Goal: Task Accomplishment & Management: Use online tool/utility

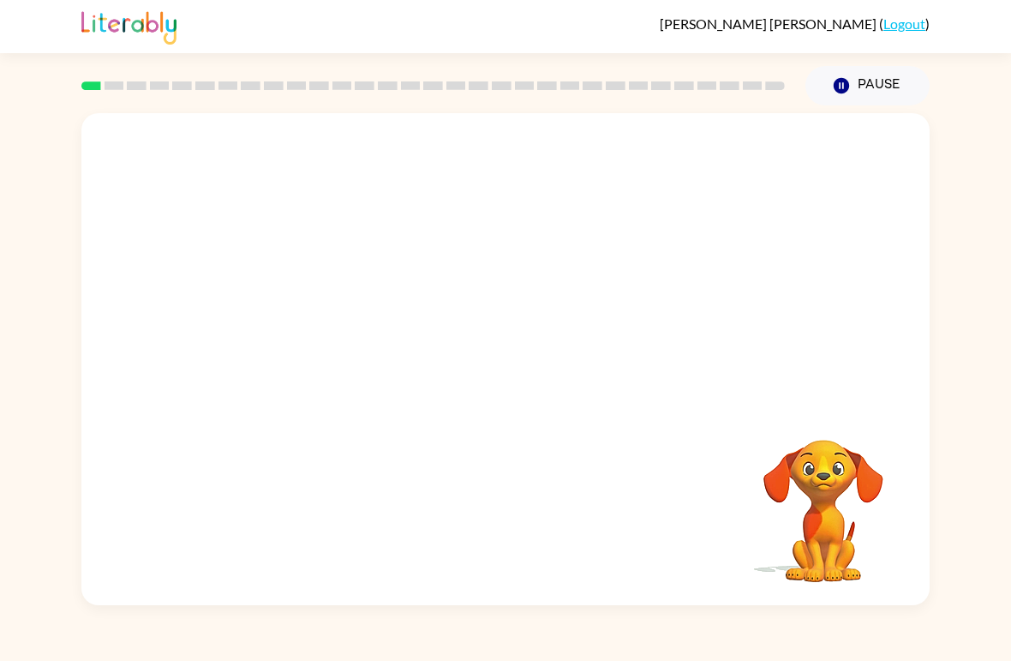
click at [0, 194] on div "Your browser must support playing .mp4 files to use Literably. Please try using…" at bounding box center [505, 355] width 1011 height 500
click at [190, 285] on div at bounding box center [505, 258] width 848 height 291
click at [199, 279] on div at bounding box center [505, 258] width 848 height 291
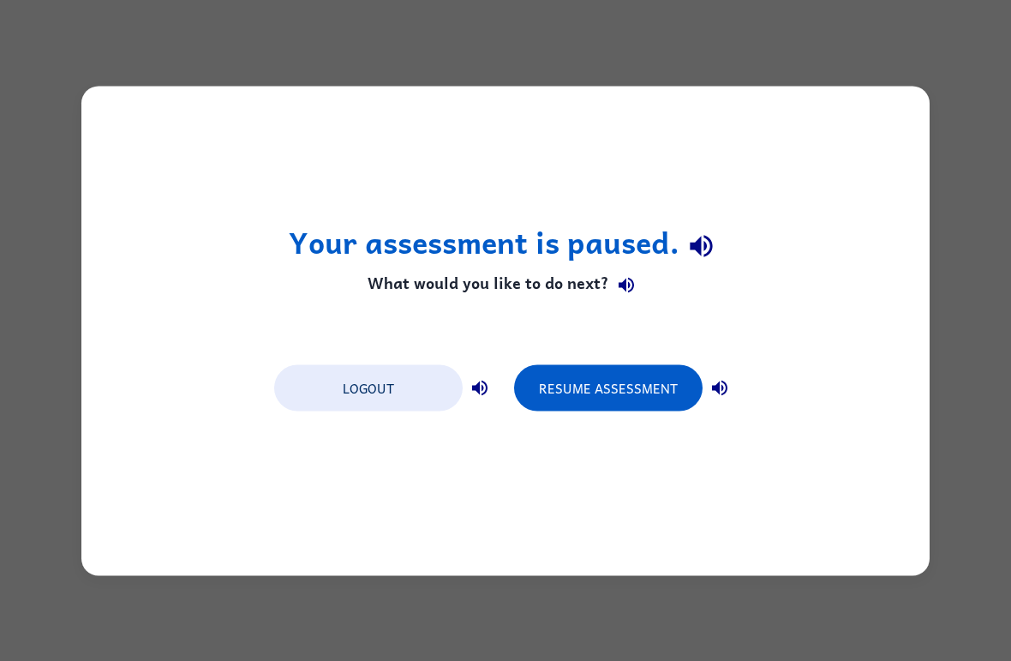
click at [327, 395] on button "Logout" at bounding box center [368, 387] width 189 height 46
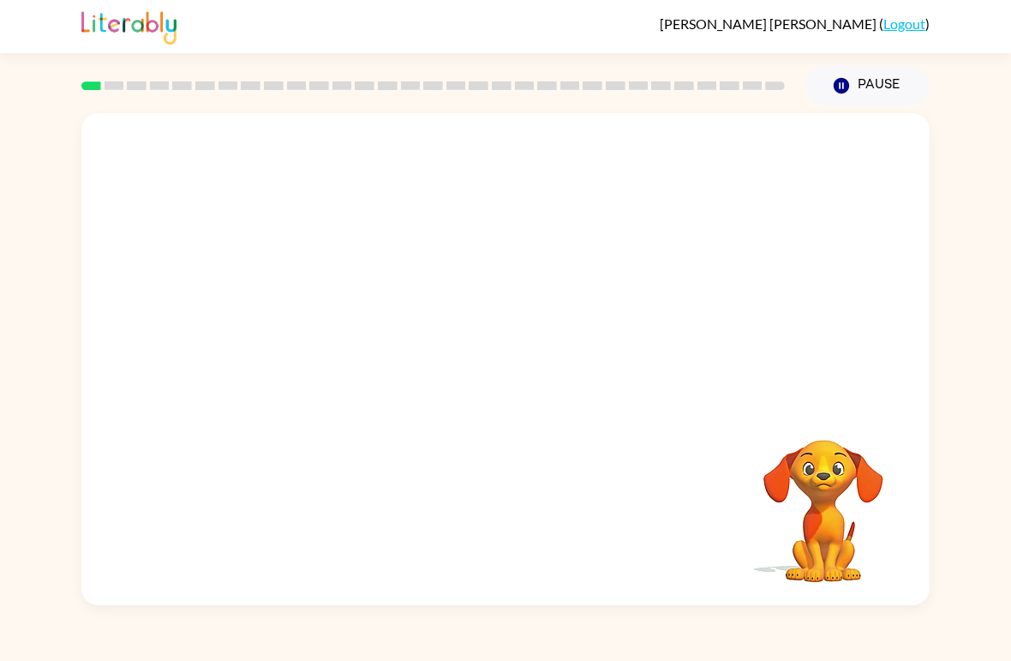
click at [836, 223] on div at bounding box center [505, 258] width 848 height 291
click at [357, 219] on video "Your browser must support playing .mp4 files to use Literably. Please try using…" at bounding box center [505, 258] width 848 height 291
click at [380, 204] on video "Your browser must support playing .mp4 files to use Literably. Please try using…" at bounding box center [505, 258] width 848 height 291
click at [360, 219] on video "Your browser must support playing .mp4 files to use Literably. Please try using…" at bounding box center [505, 258] width 848 height 291
click at [355, 217] on video "Your browser must support playing .mp4 files to use Literably. Please try using…" at bounding box center [505, 258] width 848 height 291
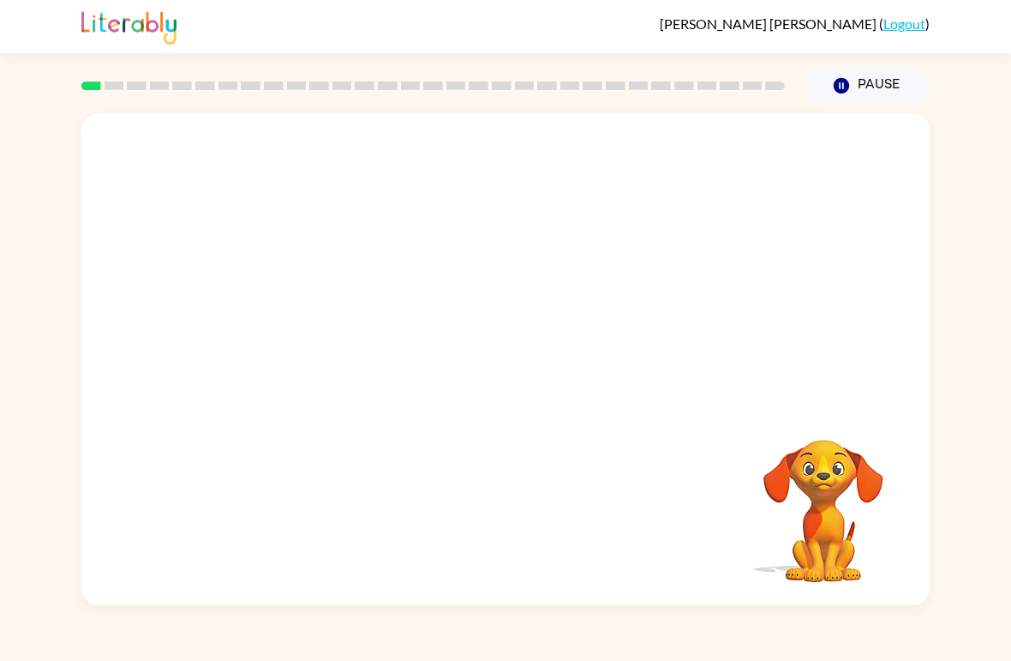
click at [306, 207] on video "Your browser must support playing .mp4 files to use Literably. Please try using…" at bounding box center [505, 258] width 848 height 291
click at [344, 319] on video "Your browser must support playing .mp4 files to use Literably. Please try using…" at bounding box center [505, 258] width 848 height 291
click at [736, 160] on video "Your browser must support playing .mp4 files to use Literably. Please try using…" at bounding box center [505, 258] width 848 height 291
click at [733, 166] on video "Your browser must support playing .mp4 files to use Literably. Please try using…" at bounding box center [505, 258] width 848 height 291
click at [732, 155] on video "Your browser must support playing .mp4 files to use Literably. Please try using…" at bounding box center [505, 258] width 848 height 291
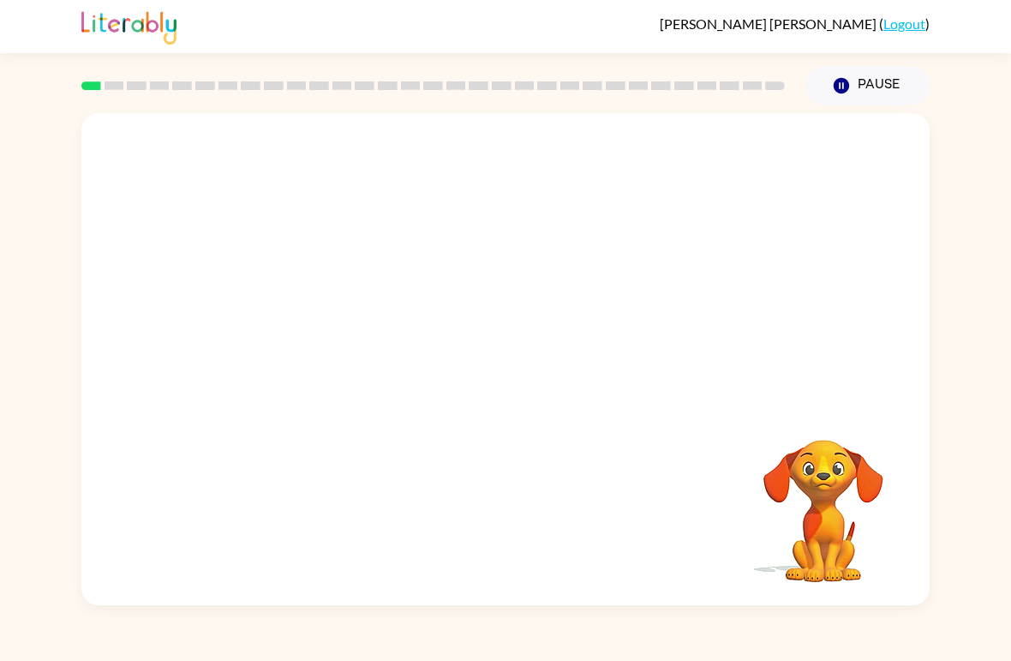
click at [736, 156] on video "Your browser must support playing .mp4 files to use Literably. Please try using…" at bounding box center [505, 258] width 848 height 291
click at [599, 244] on video "Your browser must support playing .mp4 files to use Literably. Please try using…" at bounding box center [505, 258] width 848 height 291
click at [599, 237] on video "Your browser must support playing .mp4 files to use Literably. Please try using…" at bounding box center [505, 258] width 848 height 291
click at [596, 239] on video "Your browser must support playing .mp4 files to use Literably. Please try using…" at bounding box center [505, 258] width 848 height 291
click at [596, 226] on video "Your browser must support playing .mp4 files to use Literably. Please try using…" at bounding box center [505, 258] width 848 height 291
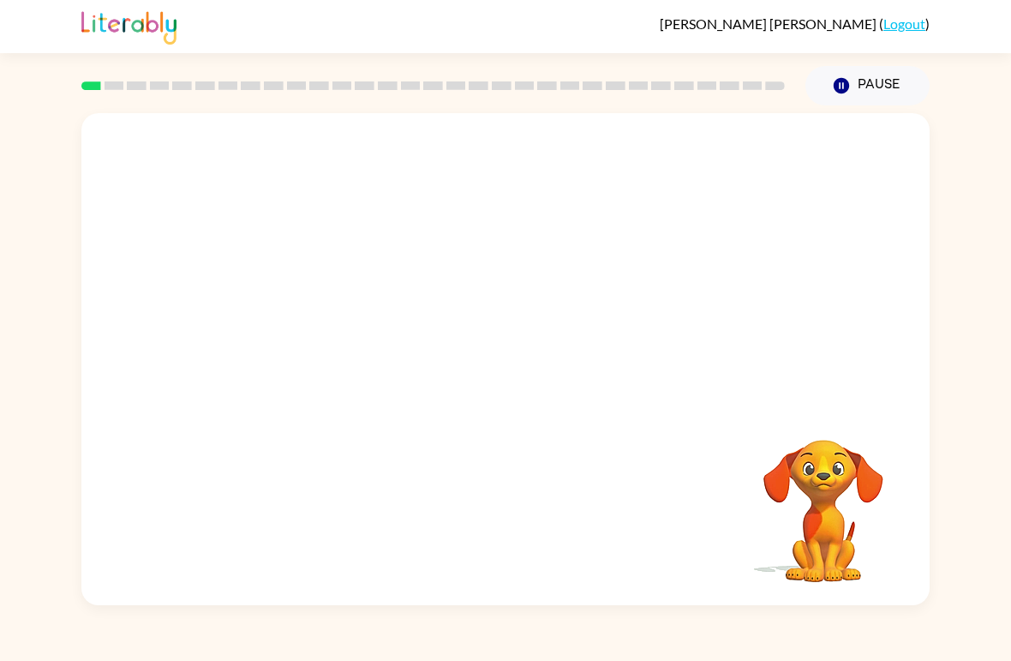
click at [364, 230] on video "Your browser must support playing .mp4 files to use Literably. Please try using…" at bounding box center [505, 258] width 848 height 291
click at [312, 226] on video "Your browser must support playing .mp4 files to use Literably. Please try using…" at bounding box center [505, 258] width 848 height 291
click at [737, 166] on video "Your browser must support playing .mp4 files to use Literably. Please try using…" at bounding box center [505, 258] width 848 height 291
click at [737, 154] on video "Your browser must support playing .mp4 files to use Literably. Please try using…" at bounding box center [505, 258] width 848 height 291
click at [748, 154] on video "Your browser must support playing .mp4 files to use Literably. Please try using…" at bounding box center [505, 258] width 848 height 291
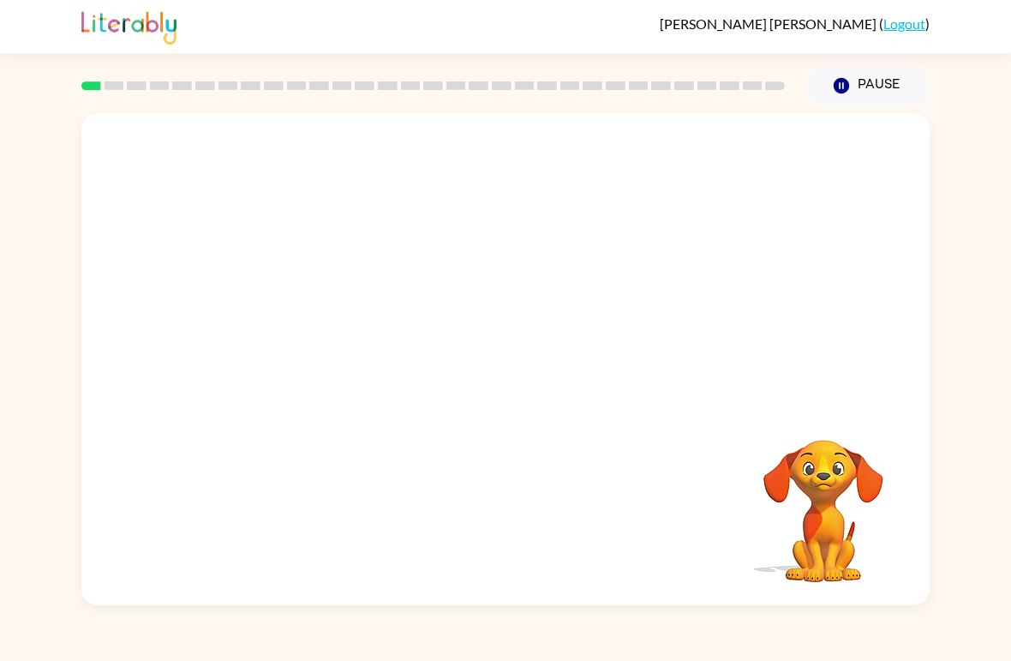
click at [435, 235] on video "Your browser must support playing .mp4 files to use Literably. Please try using…" at bounding box center [505, 258] width 848 height 291
click at [291, 220] on video "Your browser must support playing .mp4 files to use Literably. Please try using…" at bounding box center [505, 258] width 848 height 291
click at [307, 333] on video "Your browser must support playing .mp4 files to use Literably. Please try using…" at bounding box center [505, 258] width 848 height 291
click at [315, 345] on video "Your browser must support playing .mp4 files to use Literably. Please try using…" at bounding box center [505, 258] width 848 height 291
click at [324, 330] on video "Your browser must support playing .mp4 files to use Literably. Please try using…" at bounding box center [505, 258] width 848 height 291
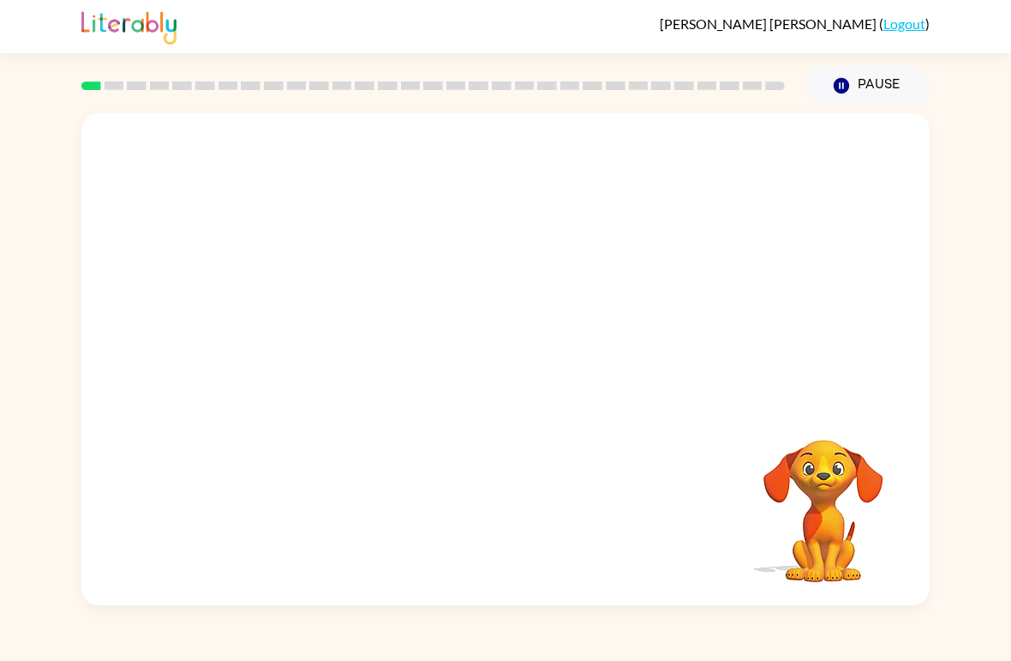
click at [284, 357] on video "Your browser must support playing .mp4 files to use Literably. Please try using…" at bounding box center [505, 258] width 848 height 291
click at [321, 333] on video "Your browser must support playing .mp4 files to use Literably. Please try using…" at bounding box center [505, 258] width 848 height 291
click at [343, 331] on video "Your browser must support playing .mp4 files to use Literably. Please try using…" at bounding box center [505, 258] width 848 height 291
click at [353, 352] on video "Your browser must support playing .mp4 files to use Literably. Please try using…" at bounding box center [505, 258] width 848 height 291
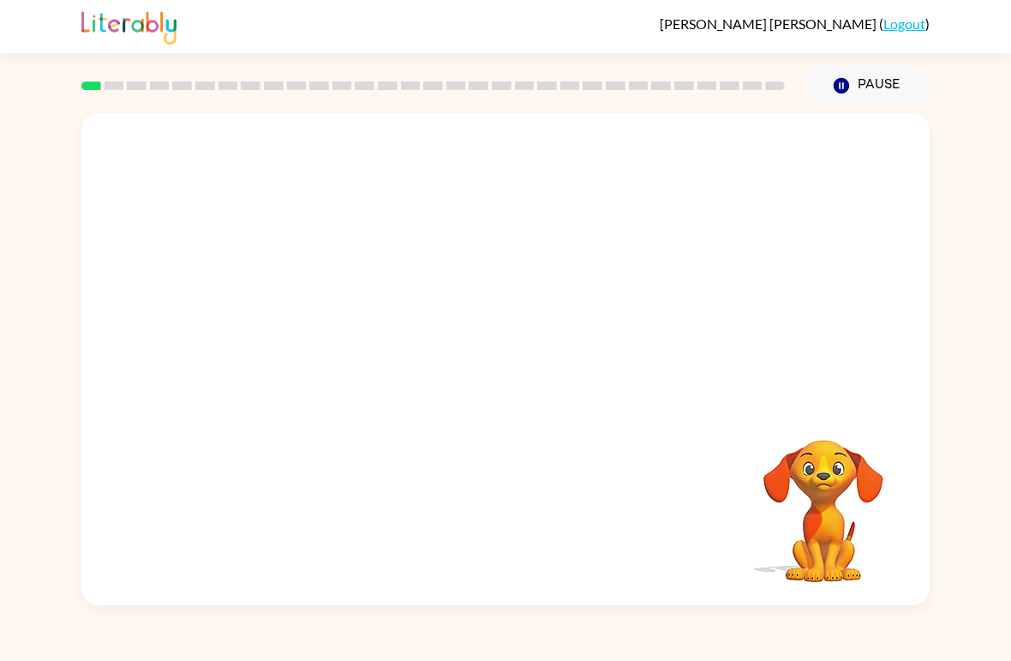
click at [321, 371] on video "Your browser must support playing .mp4 files to use Literably. Please try using…" at bounding box center [505, 258] width 848 height 291
click at [267, 369] on video "Your browser must support playing .mp4 files to use Literably. Please try using…" at bounding box center [505, 258] width 848 height 291
click at [315, 349] on video "Your browser must support playing .mp4 files to use Literably. Please try using…" at bounding box center [505, 258] width 848 height 291
click at [336, 360] on video "Your browser must support playing .mp4 files to use Literably. Please try using…" at bounding box center [505, 258] width 848 height 291
click at [842, 466] on video "Your browser must support playing .mp4 files to use Literably. Please try using…" at bounding box center [823, 498] width 171 height 171
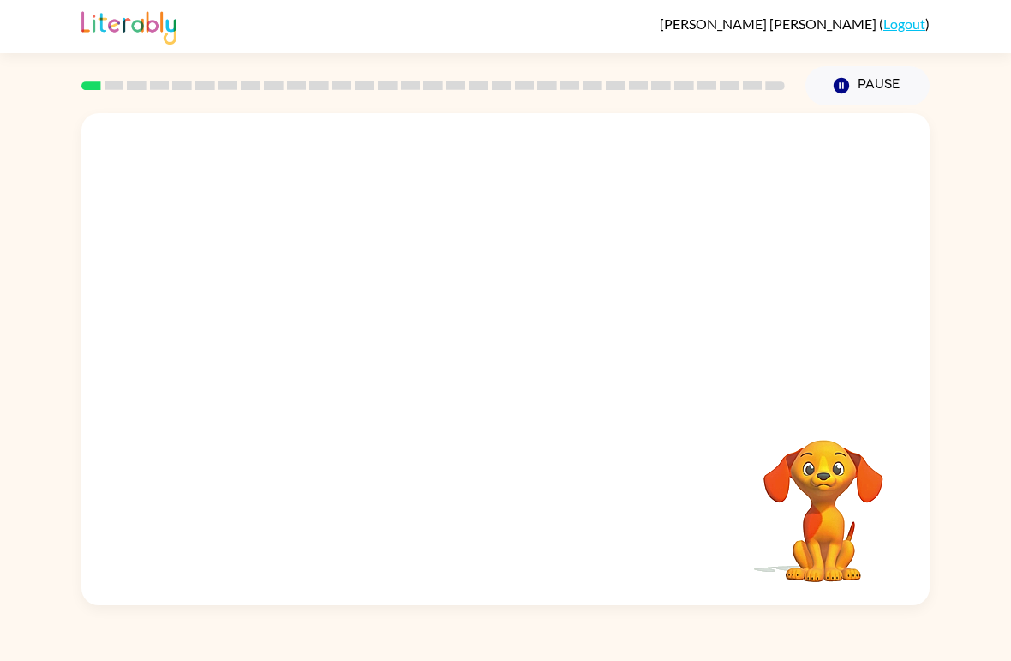
click at [729, 159] on video "Your browser must support playing .mp4 files to use Literably. Please try using…" at bounding box center [505, 258] width 848 height 291
click at [723, 157] on video "Your browser must support playing .mp4 files to use Literably. Please try using…" at bounding box center [505, 258] width 848 height 291
click at [737, 158] on video "Your browser must support playing .mp4 files to use Literably. Please try using…" at bounding box center [505, 258] width 848 height 291
click at [303, 318] on video "Your browser must support playing .mp4 files to use Literably. Please try using…" at bounding box center [505, 258] width 848 height 291
click at [851, 95] on icon "Pause" at bounding box center [841, 85] width 19 height 19
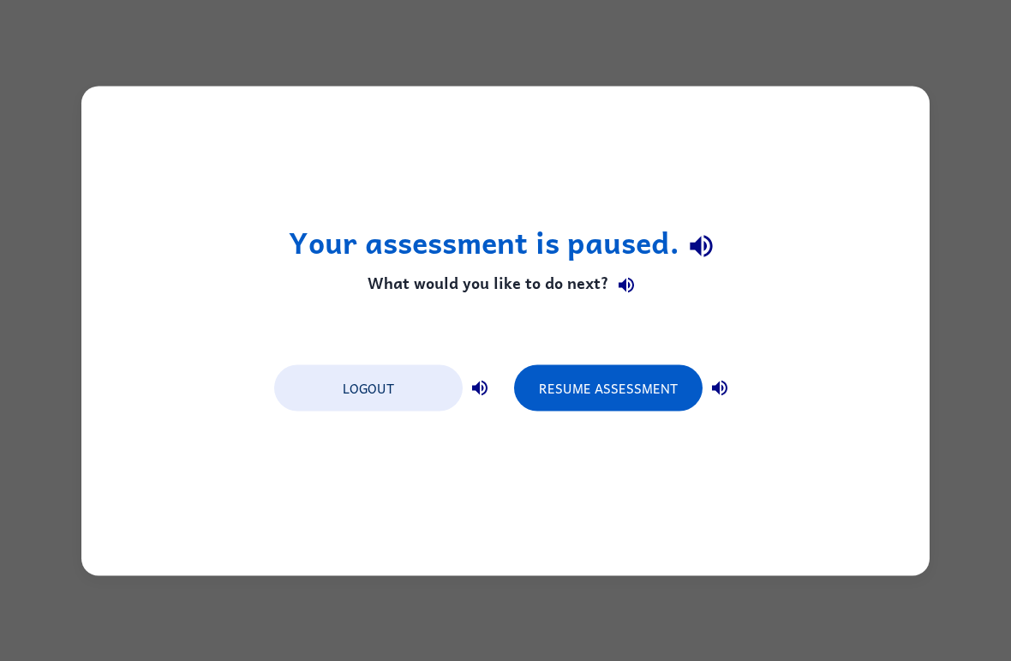
click at [601, 392] on button "Resume Assessment" at bounding box center [608, 387] width 189 height 46
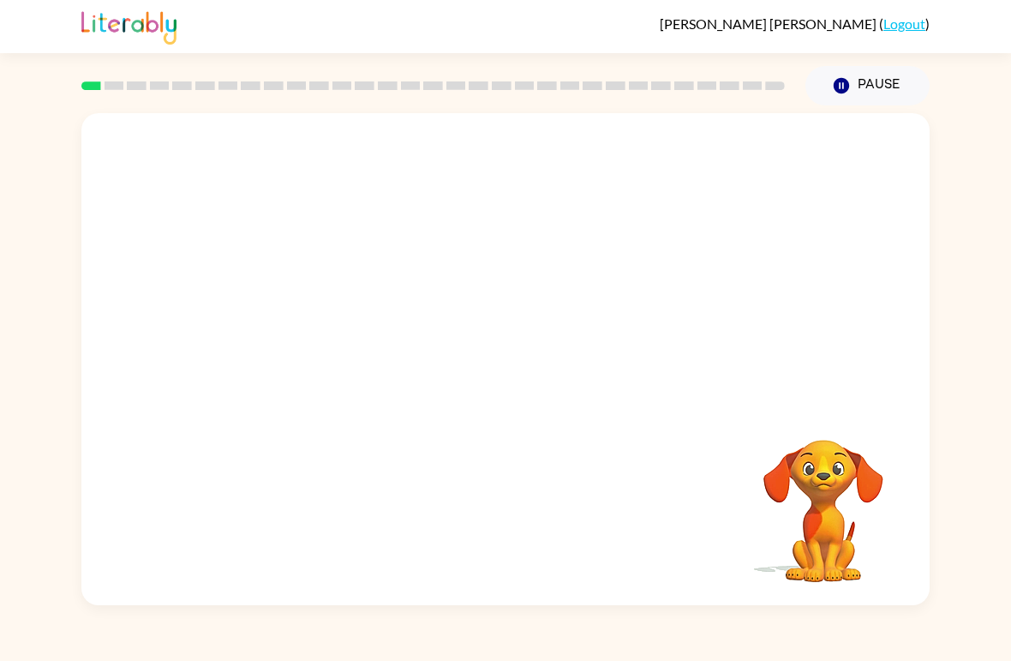
click at [727, 177] on video "Your browser must support playing .mp4 files to use Literably. Please try using…" at bounding box center [505, 258] width 848 height 291
click at [732, 160] on video "Your browser must support playing .mp4 files to use Literably. Please try using…" at bounding box center [505, 258] width 848 height 291
click at [729, 150] on video "Your browser must support playing .mp4 files to use Literably. Please try using…" at bounding box center [505, 258] width 848 height 291
click at [722, 160] on video "Your browser must support playing .mp4 files to use Literably. Please try using…" at bounding box center [505, 258] width 848 height 291
click at [722, 159] on video "Your browser must support playing .mp4 files to use Literably. Please try using…" at bounding box center [505, 258] width 848 height 291
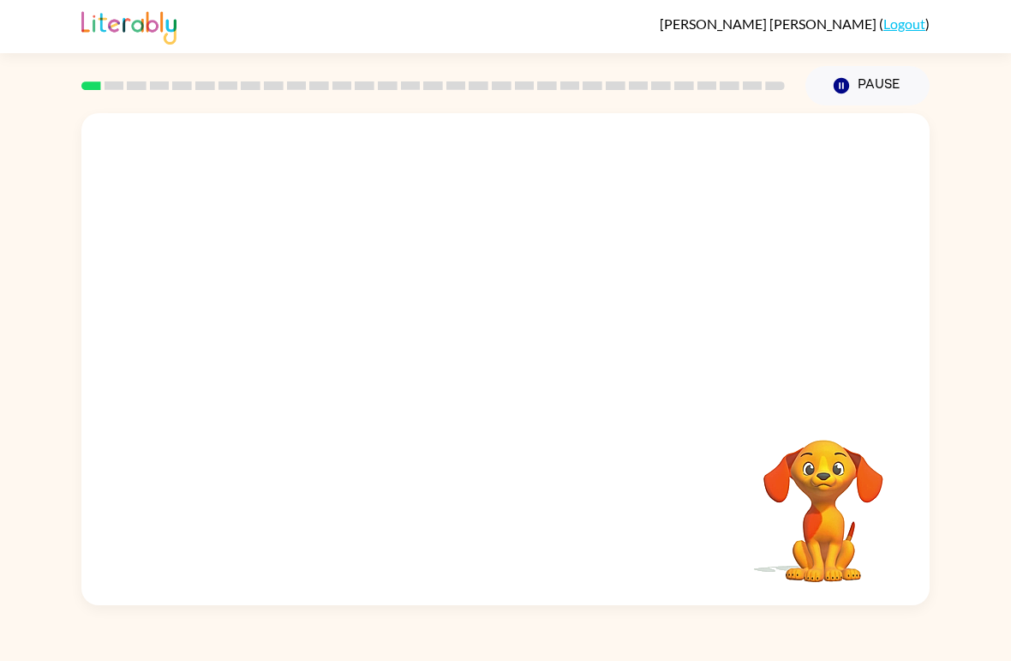
click at [300, 323] on video "Your browser must support playing .mp4 files to use Literably. Please try using…" at bounding box center [505, 258] width 848 height 291
click at [316, 322] on video "Your browser must support playing .mp4 files to use Literably. Please try using…" at bounding box center [505, 258] width 848 height 291
click at [317, 333] on video "Your browser must support playing .mp4 files to use Literably. Please try using…" at bounding box center [505, 258] width 848 height 291
click at [316, 333] on video "Your browser must support playing .mp4 files to use Literably. Please try using…" at bounding box center [505, 258] width 848 height 291
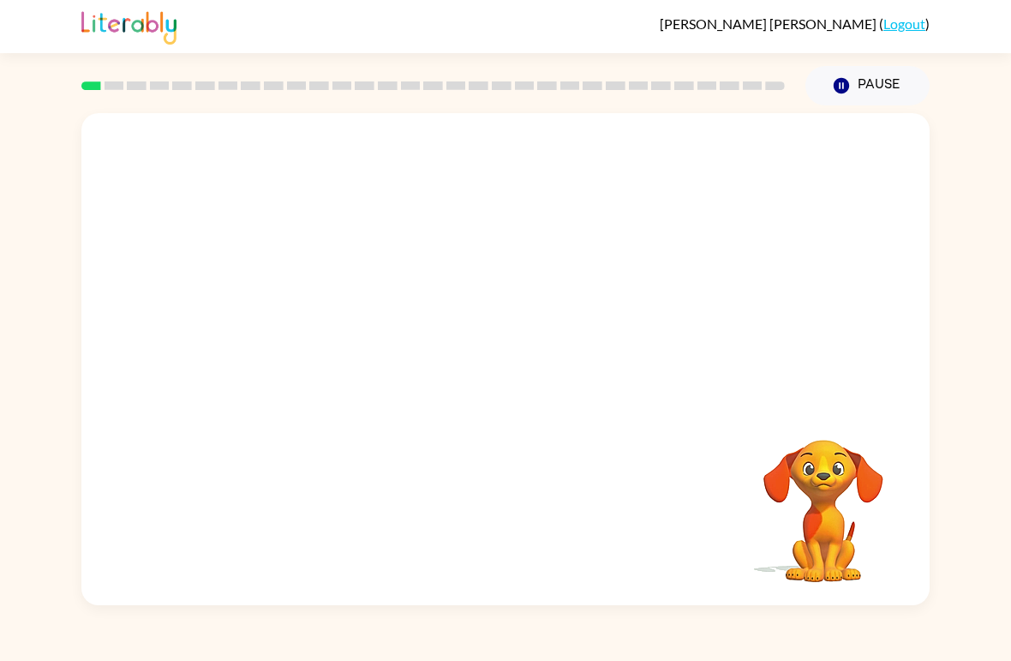
click at [321, 330] on video "Your browser must support playing .mp4 files to use Literably. Please try using…" at bounding box center [505, 258] width 848 height 291
click at [297, 343] on video "Your browser must support playing .mp4 files to use Literably. Please try using…" at bounding box center [505, 258] width 848 height 291
click at [910, 24] on link "Logout" at bounding box center [905, 23] width 42 height 16
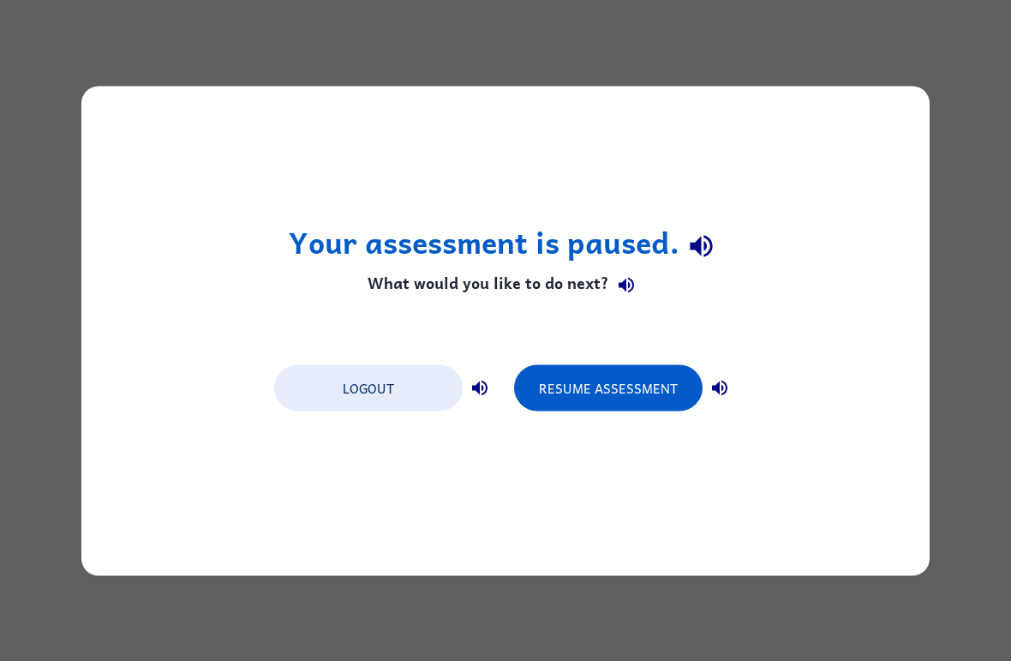
click at [633, 387] on button "Resume Assessment" at bounding box center [608, 387] width 189 height 46
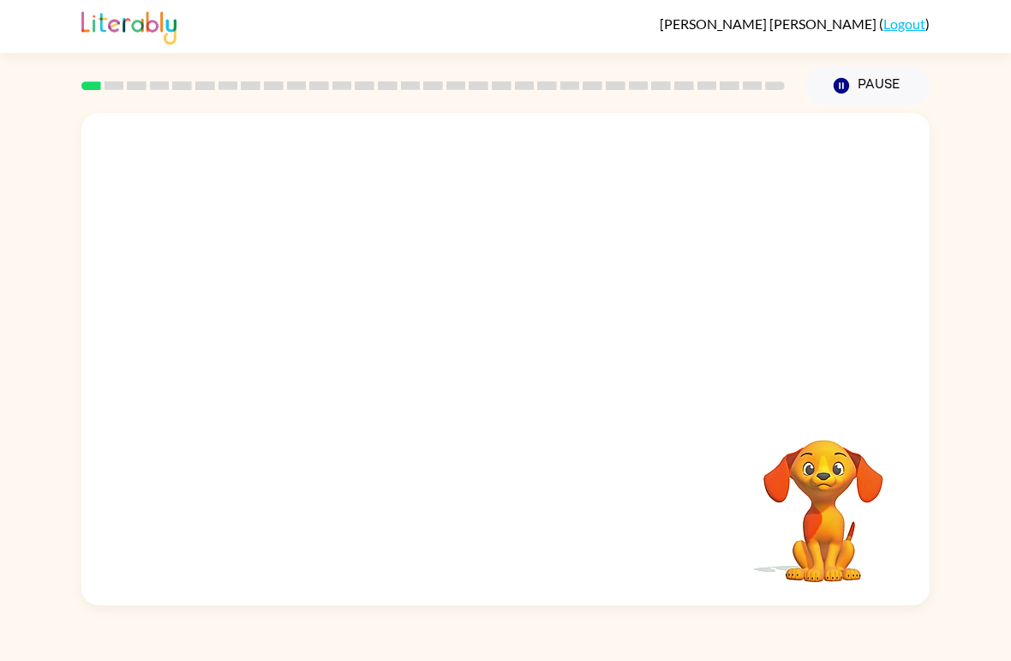
click at [730, 170] on video "Your browser must support playing .mp4 files to use Literably. Please try using…" at bounding box center [505, 258] width 848 height 291
click at [729, 170] on video "Your browser must support playing .mp4 files to use Literably. Please try using…" at bounding box center [505, 258] width 848 height 291
click at [733, 151] on video "Your browser must support playing .mp4 files to use Literably. Please try using…" at bounding box center [505, 258] width 848 height 291
click at [315, 363] on video "Your browser must support playing .mp4 files to use Literably. Please try using…" at bounding box center [505, 258] width 848 height 291
click at [298, 307] on video "Your browser must support playing .mp4 files to use Literably. Please try using…" at bounding box center [505, 258] width 848 height 291
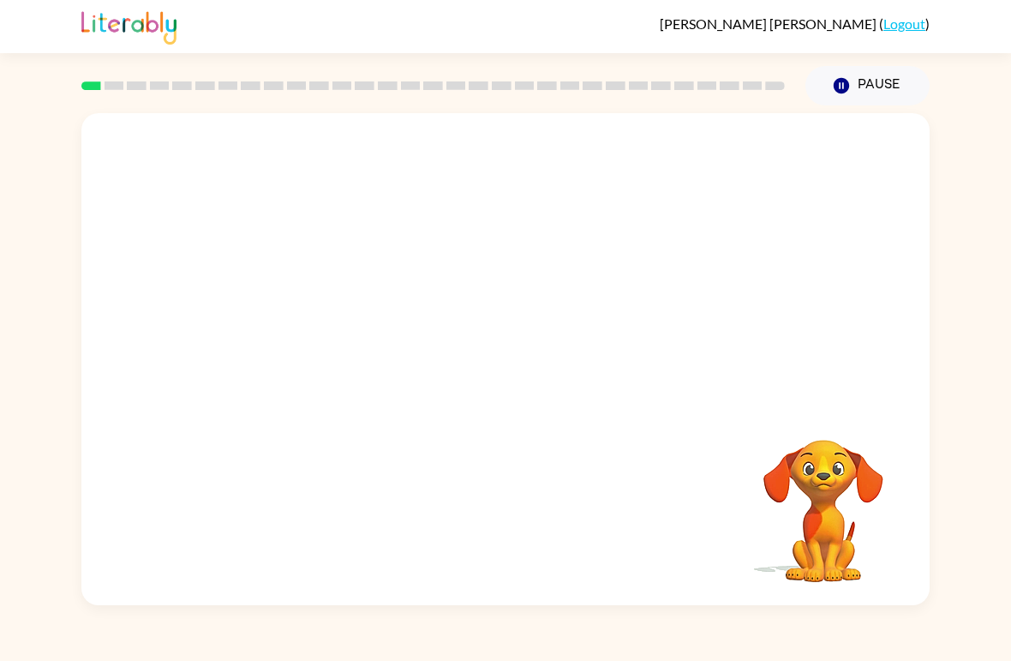
click at [297, 306] on video "Your browser must support playing .mp4 files to use Literably. Please try using…" at bounding box center [505, 258] width 848 height 291
click at [303, 328] on video "Your browser must support playing .mp4 files to use Literably. Please try using…" at bounding box center [505, 258] width 848 height 291
click at [343, 315] on video "Your browser must support playing .mp4 files to use Literably. Please try using…" at bounding box center [505, 258] width 848 height 291
click at [342, 315] on video "Your browser must support playing .mp4 files to use Literably. Please try using…" at bounding box center [505, 258] width 848 height 291
click at [297, 315] on video "Your browser must support playing .mp4 files to use Literably. Please try using…" at bounding box center [505, 258] width 848 height 291
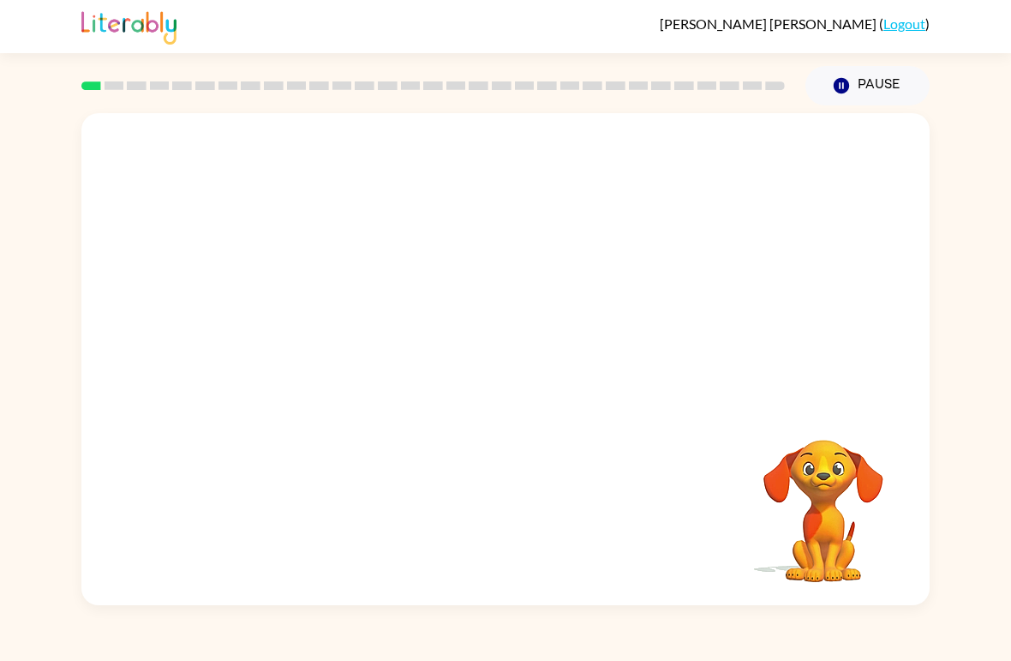
click at [735, 160] on video "Your browser must support playing .mp4 files to use Literably. Please try using…" at bounding box center [505, 258] width 848 height 291
click at [774, 125] on video "Your browser must support playing .mp4 files to use Literably. Please try using…" at bounding box center [505, 258] width 848 height 291
click at [749, 162] on video "Your browser must support playing .mp4 files to use Literably. Please try using…" at bounding box center [505, 258] width 848 height 291
click at [720, 163] on video "Your browser must support playing .mp4 files to use Literably. Please try using…" at bounding box center [505, 258] width 848 height 291
click at [356, 322] on video "Your browser must support playing .mp4 files to use Literably. Please try using…" at bounding box center [505, 258] width 848 height 291
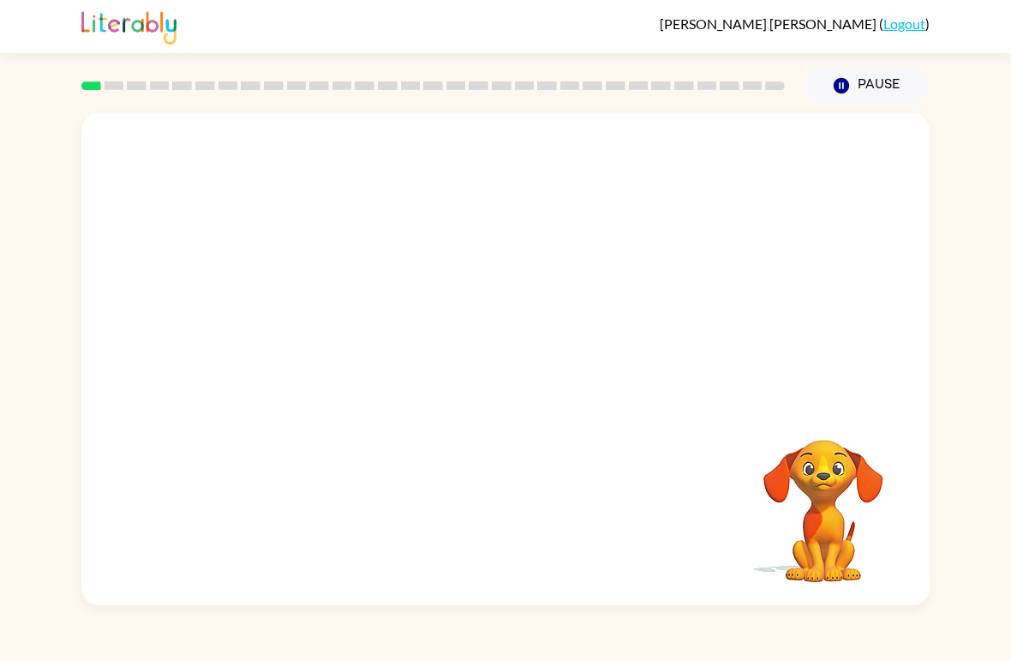
click at [746, 135] on video "Your browser must support playing .mp4 files to use Literably. Please try using…" at bounding box center [505, 258] width 848 height 291
click at [321, 315] on video "Your browser must support playing .mp4 files to use Literably. Please try using…" at bounding box center [505, 258] width 848 height 291
click at [315, 339] on video "Your browser must support playing .mp4 files to use Literably. Please try using…" at bounding box center [505, 258] width 848 height 291
click at [319, 319] on video "Tu navegador debe admitir la reproducción de archivos .mp4 para usar Literably.…" at bounding box center [505, 258] width 848 height 291
click at [297, 339] on video "Tu navegador debe admitir la reproducción de archivos .mp4 para usar Literably.…" at bounding box center [505, 258] width 848 height 291
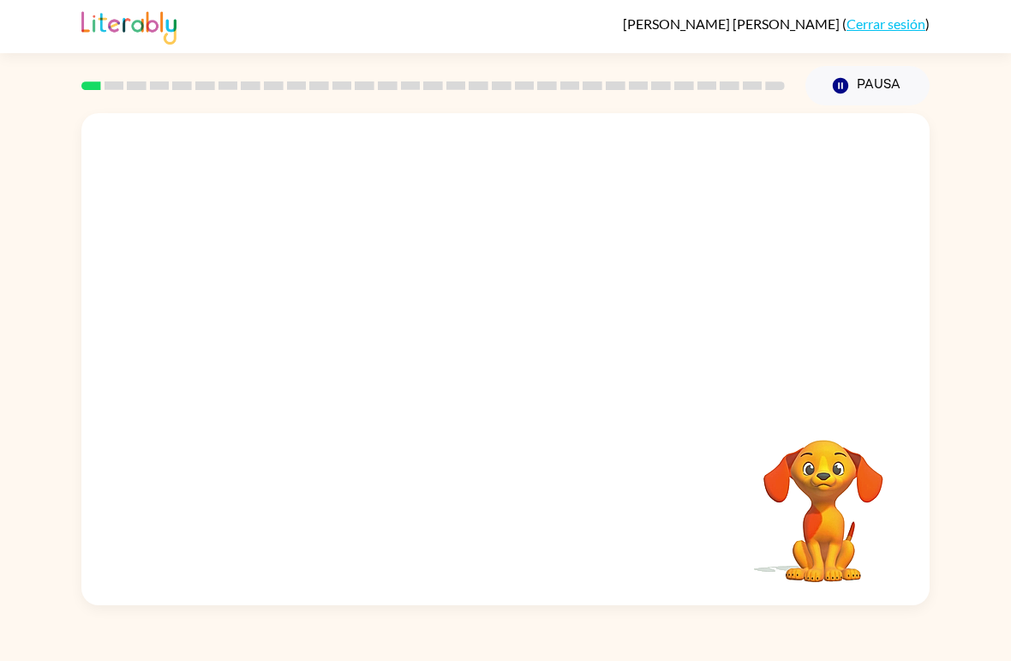
click at [316, 330] on video "Tu navegador debe admitir la reproducción de archivos .mp4 para usar Literably.…" at bounding box center [505, 258] width 848 height 291
click at [320, 324] on video "Tu navegador debe admitir la reproducción de archivos .mp4 para usar Literably.…" at bounding box center [505, 258] width 848 height 291
click at [511, 363] on icon "button" at bounding box center [506, 368] width 30 height 30
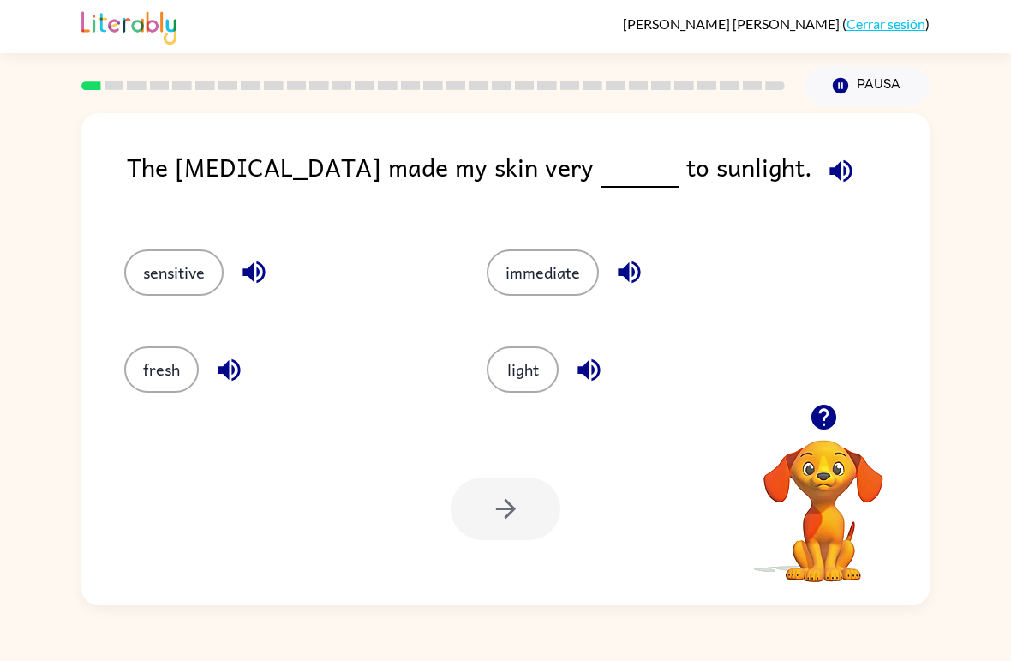
click at [531, 375] on button "light" at bounding box center [523, 369] width 72 height 46
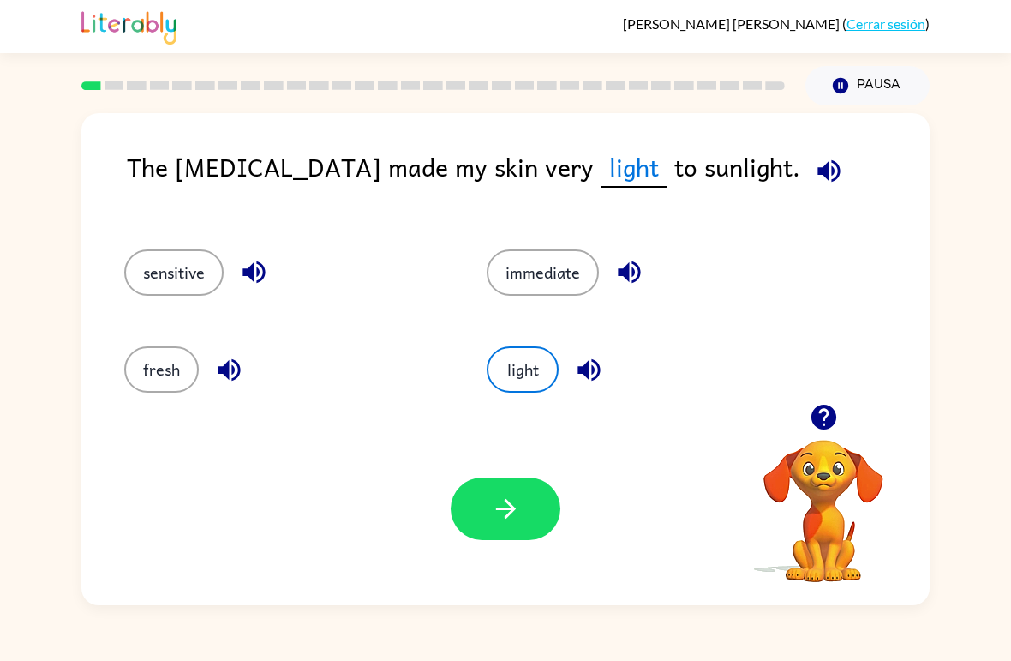
click at [494, 496] on icon "button" at bounding box center [506, 509] width 30 height 30
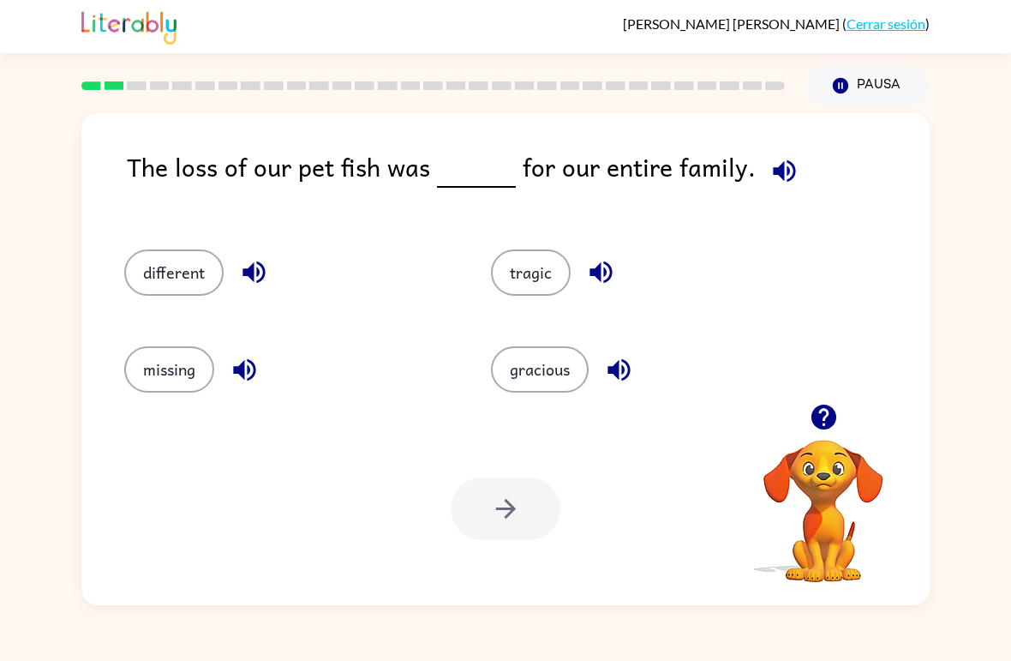
click at [506, 270] on button "tragic" at bounding box center [531, 272] width 80 height 46
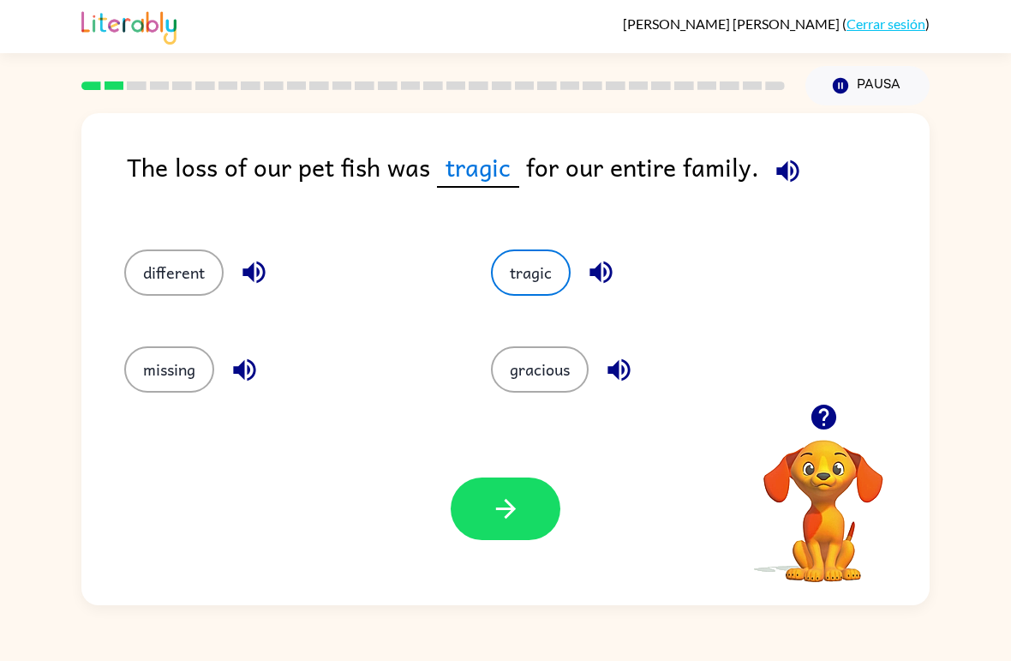
click at [493, 508] on icon "button" at bounding box center [506, 509] width 30 height 30
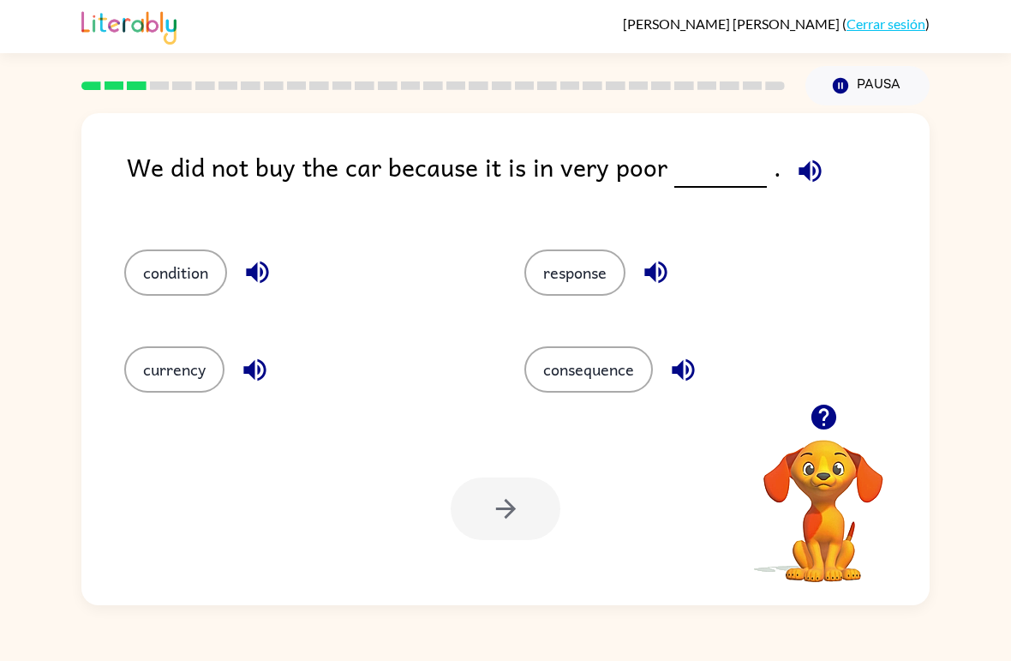
click at [159, 267] on button "condition" at bounding box center [175, 272] width 103 height 46
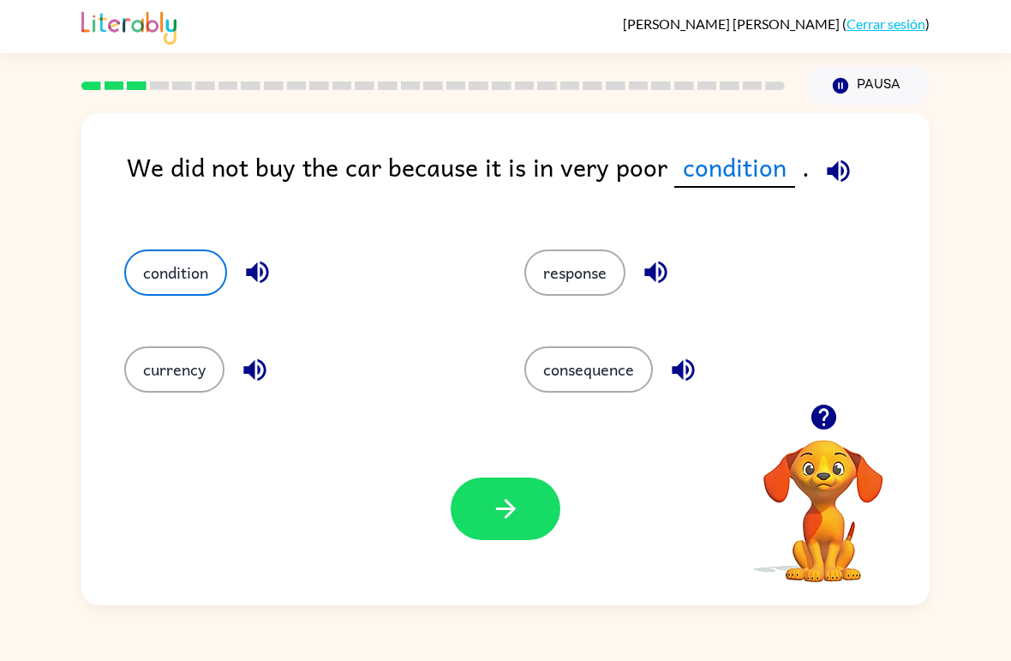
click at [518, 525] on button "button" at bounding box center [506, 508] width 110 height 63
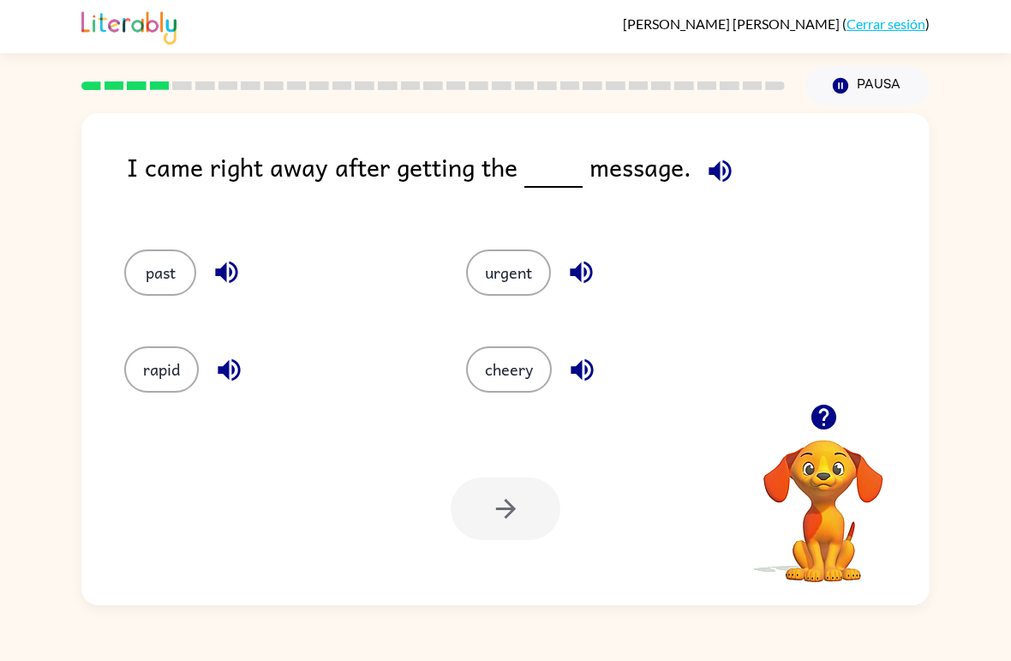
click at [500, 255] on button "urgent" at bounding box center [508, 272] width 85 height 46
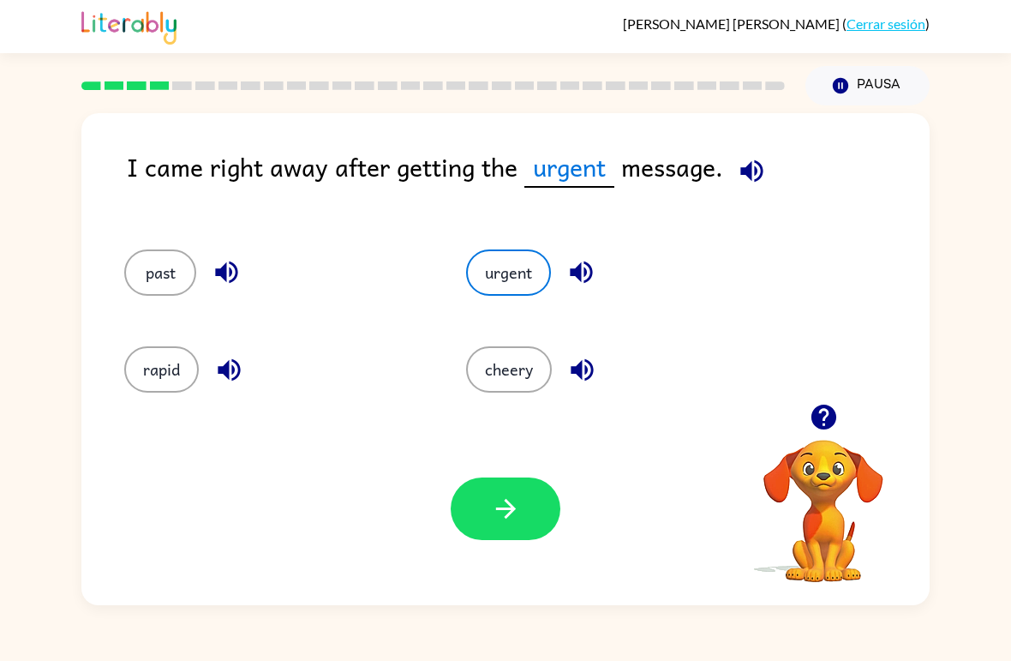
click at [507, 504] on icon "button" at bounding box center [505, 509] width 20 height 20
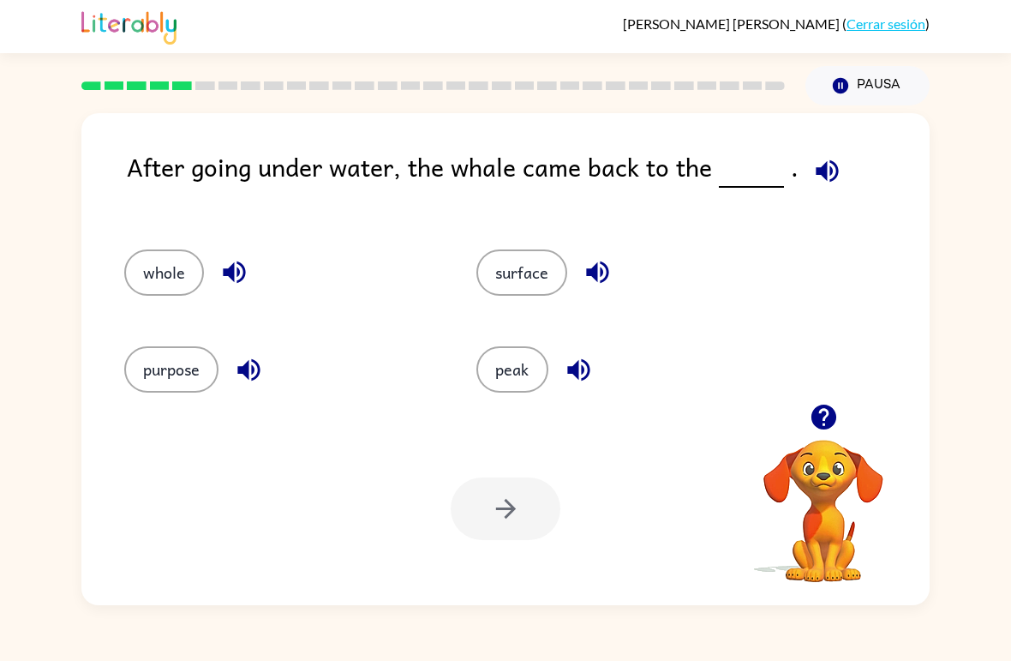
click at [880, 31] on link "Cerrar sesión" at bounding box center [886, 23] width 79 height 16
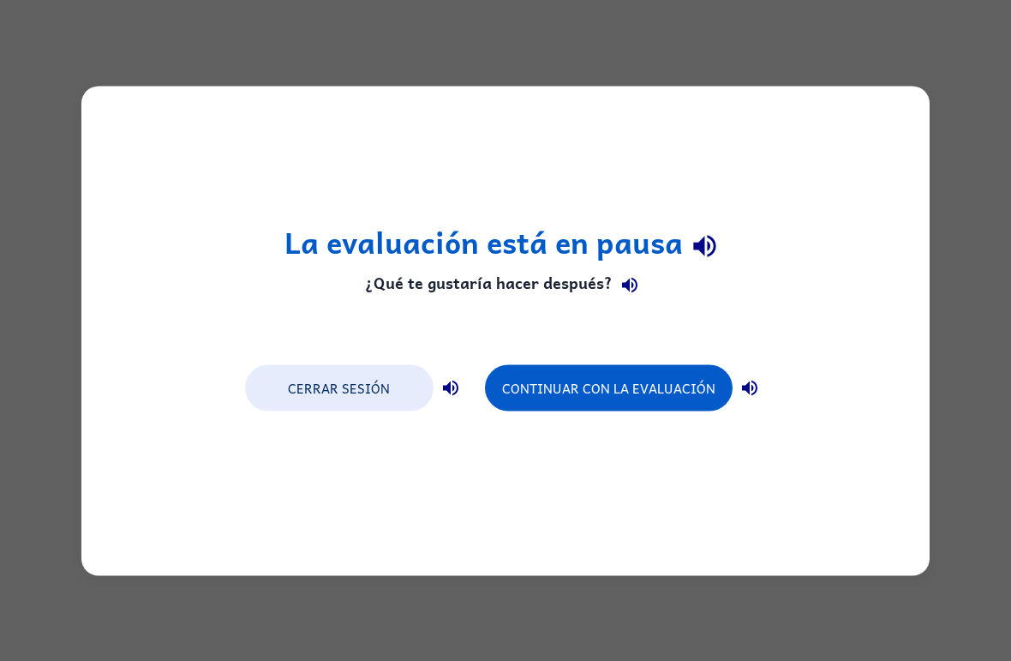
click at [350, 397] on button "Cerrar sesión" at bounding box center [339, 387] width 189 height 46
